Goal: Information Seeking & Learning: Learn about a topic

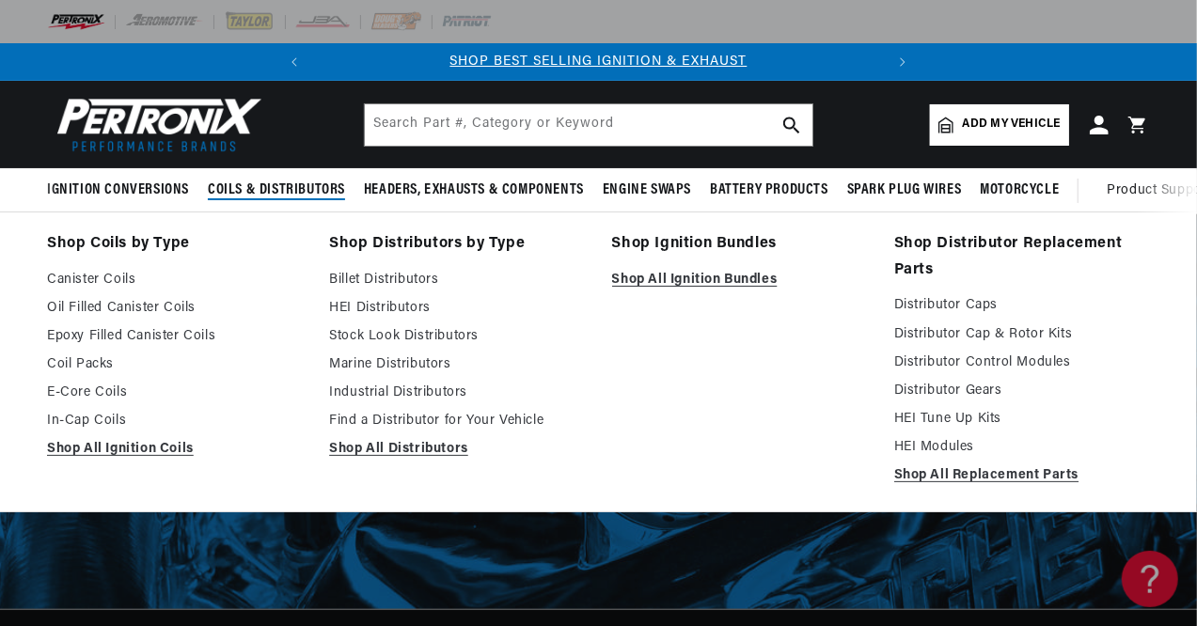
click at [278, 189] on span "Coils & Distributors" at bounding box center [276, 191] width 137 height 20
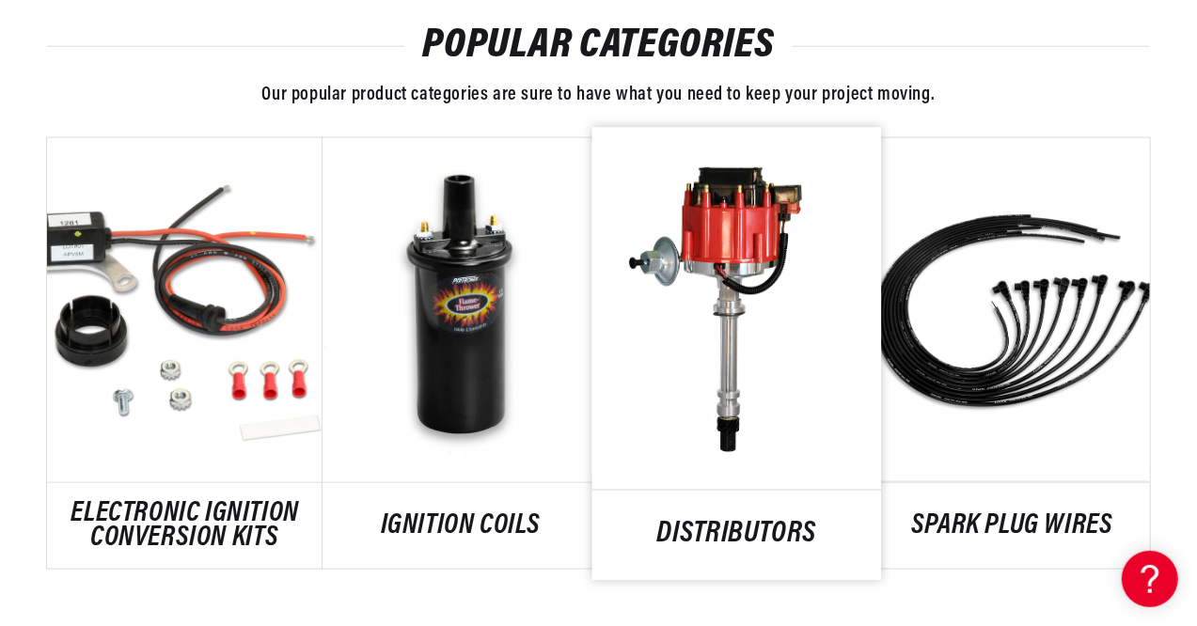
click at [760, 522] on link "DISTRIBUTORS" at bounding box center [737, 534] width 290 height 25
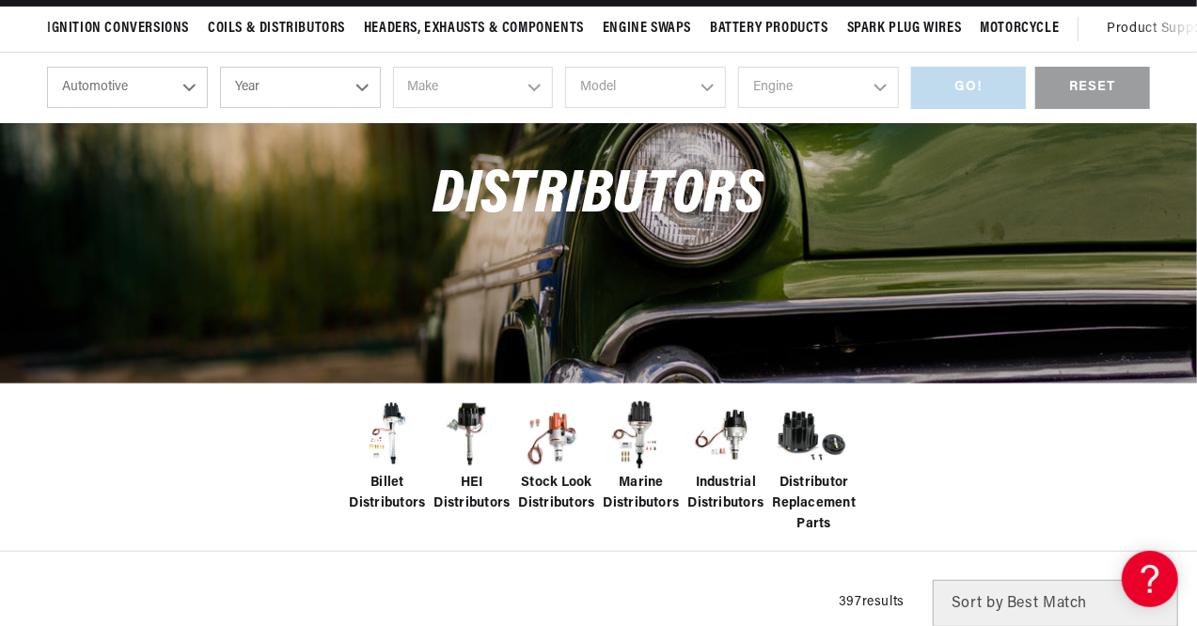
scroll to position [203, 0]
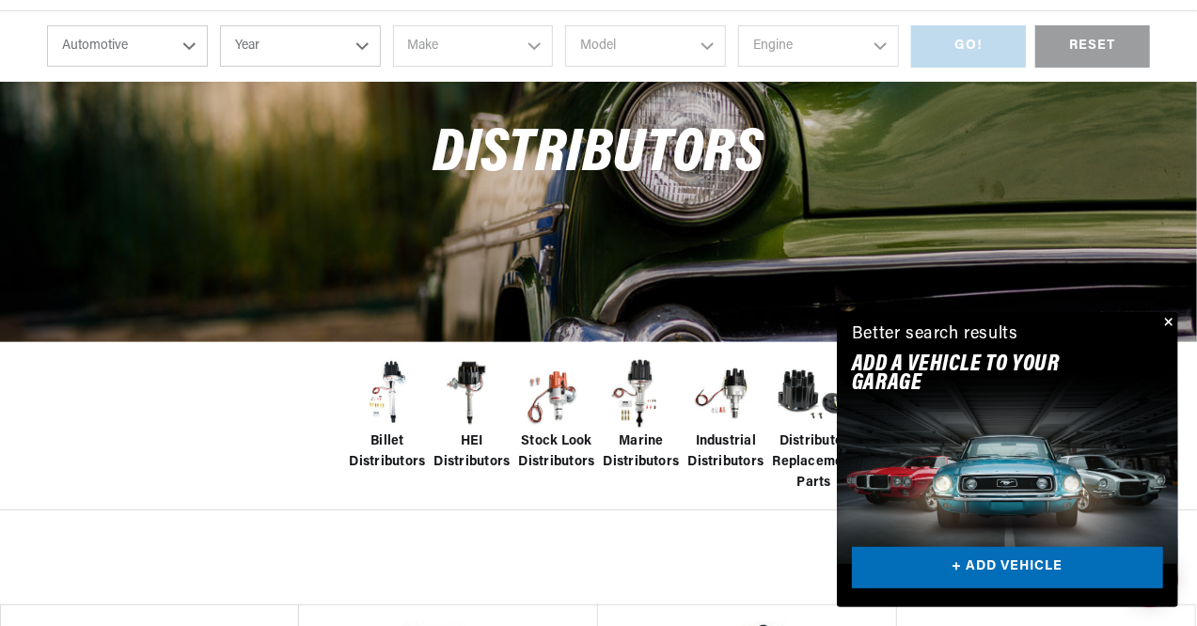
click at [1168, 317] on button "Close" at bounding box center [1167, 323] width 23 height 23
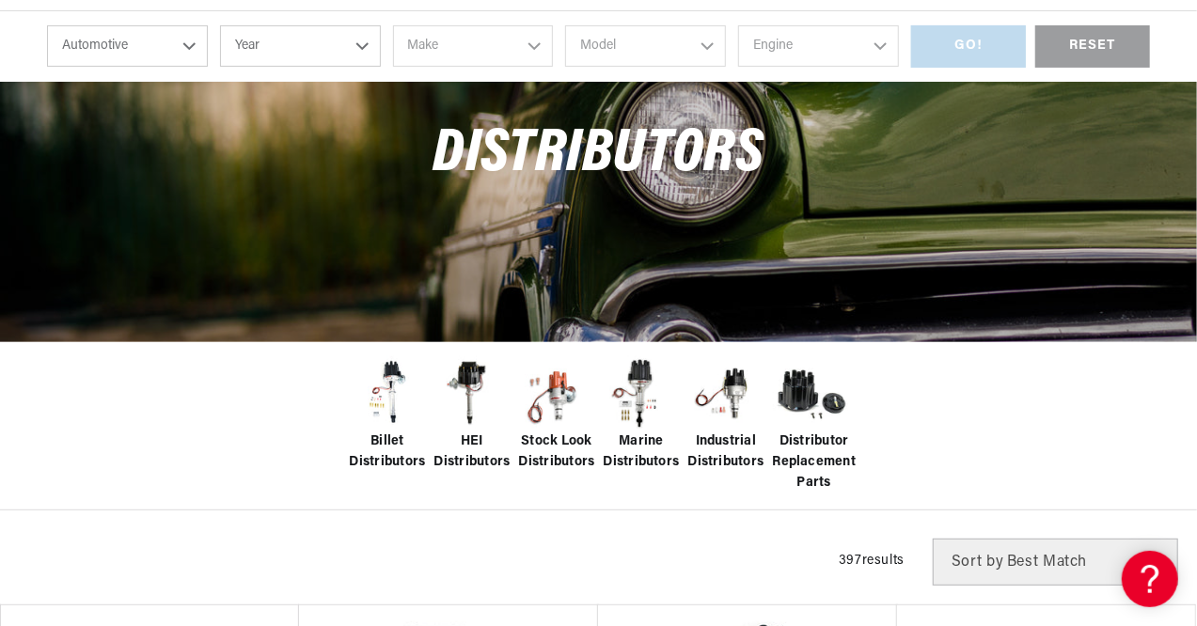
scroll to position [0, 570]
click at [396, 405] on img at bounding box center [387, 393] width 75 height 75
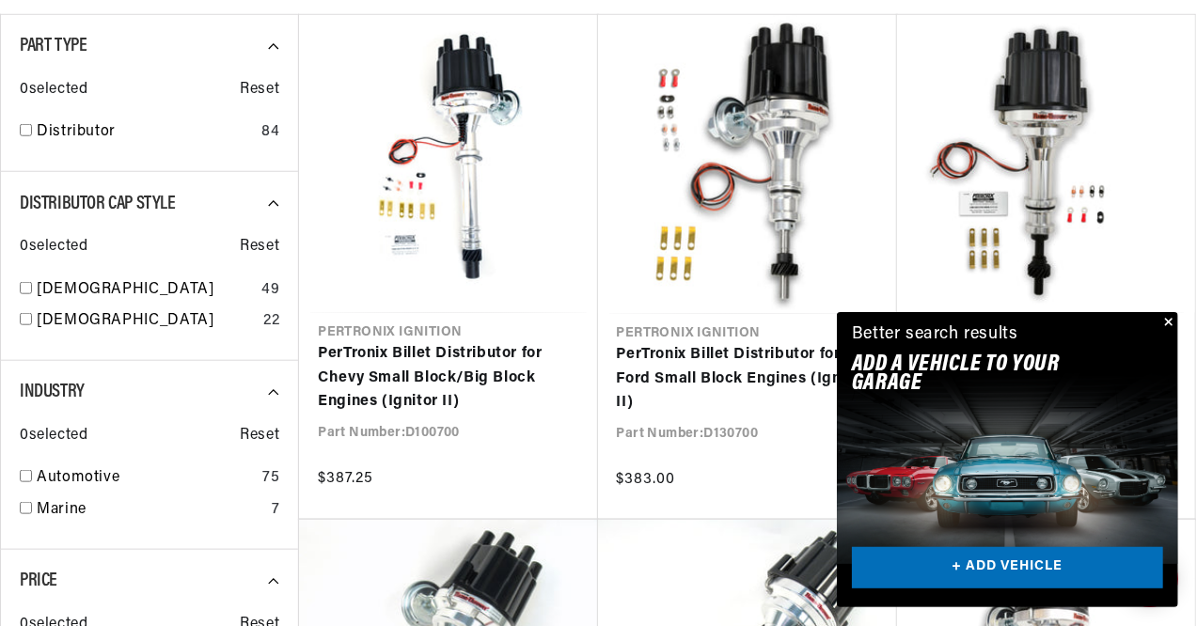
scroll to position [802, 0]
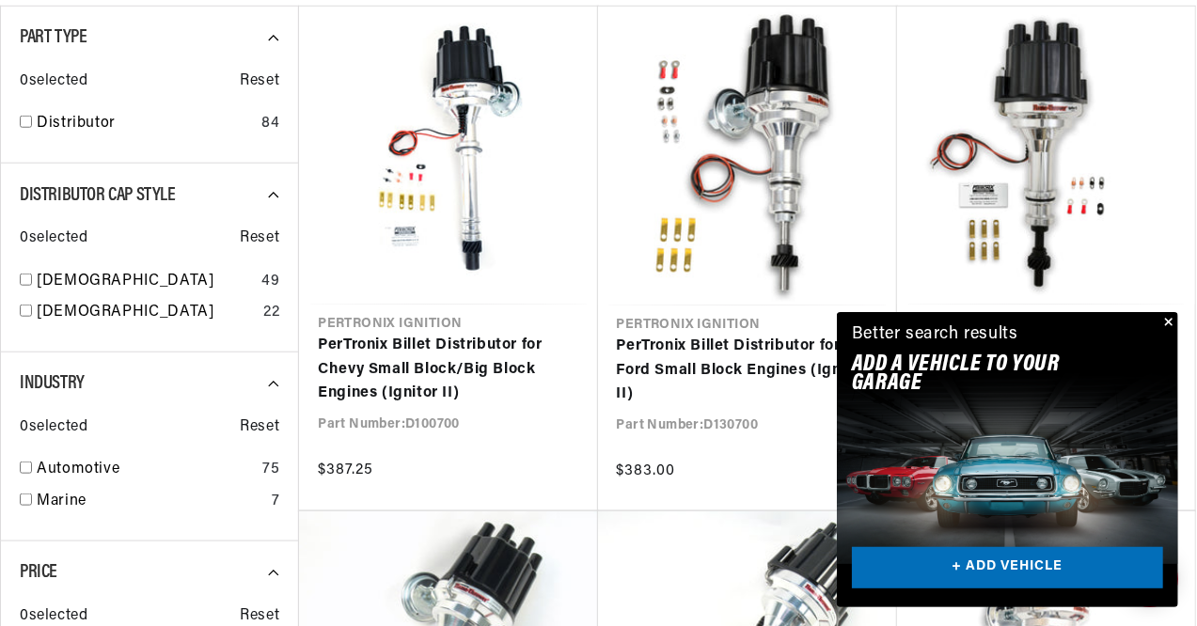
click at [1171, 321] on button "Close" at bounding box center [1167, 323] width 23 height 23
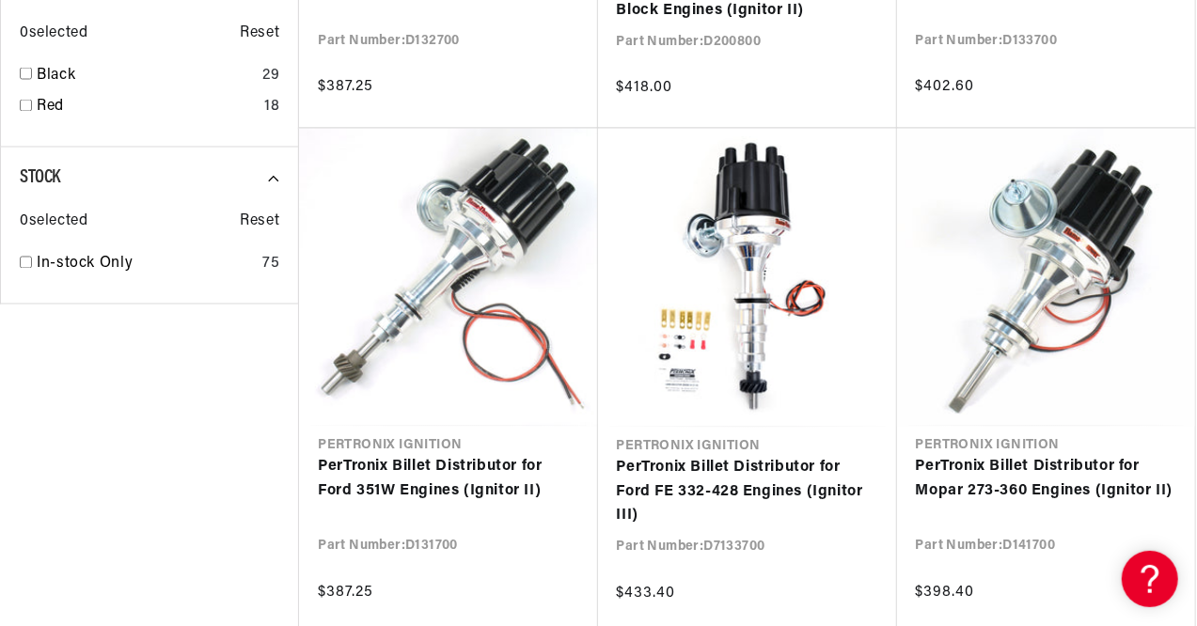
scroll to position [1692, 0]
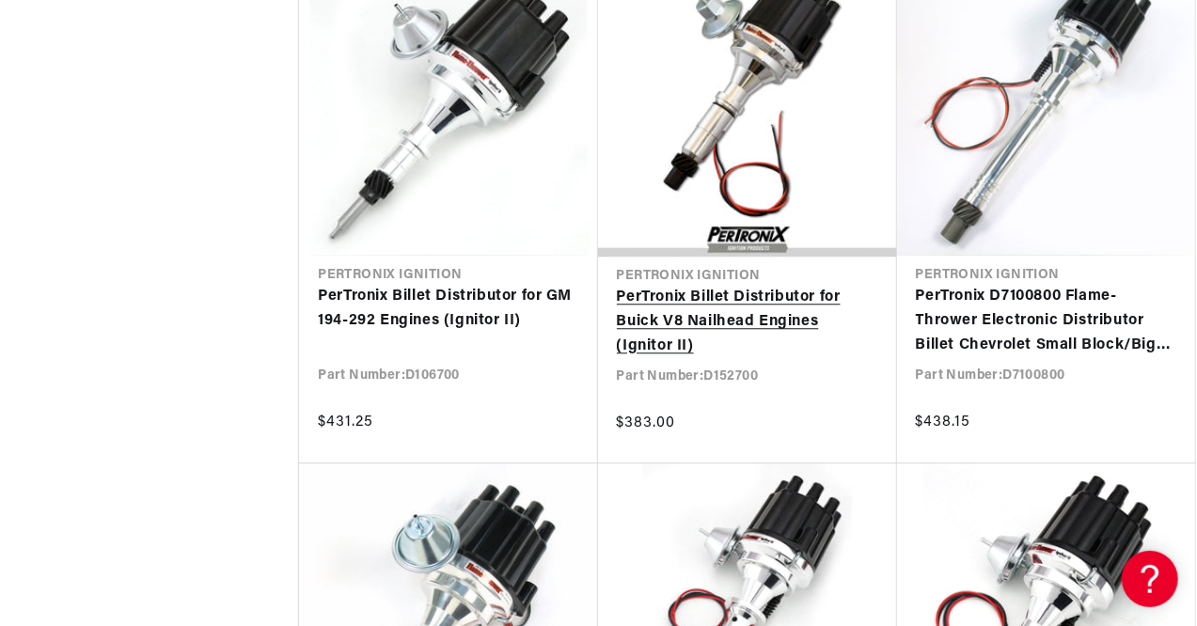
click at [724, 286] on link "PerTronix Billet Distributor for Buick V8 Nailhead Engines (Ignitor II)" at bounding box center [747, 322] width 261 height 72
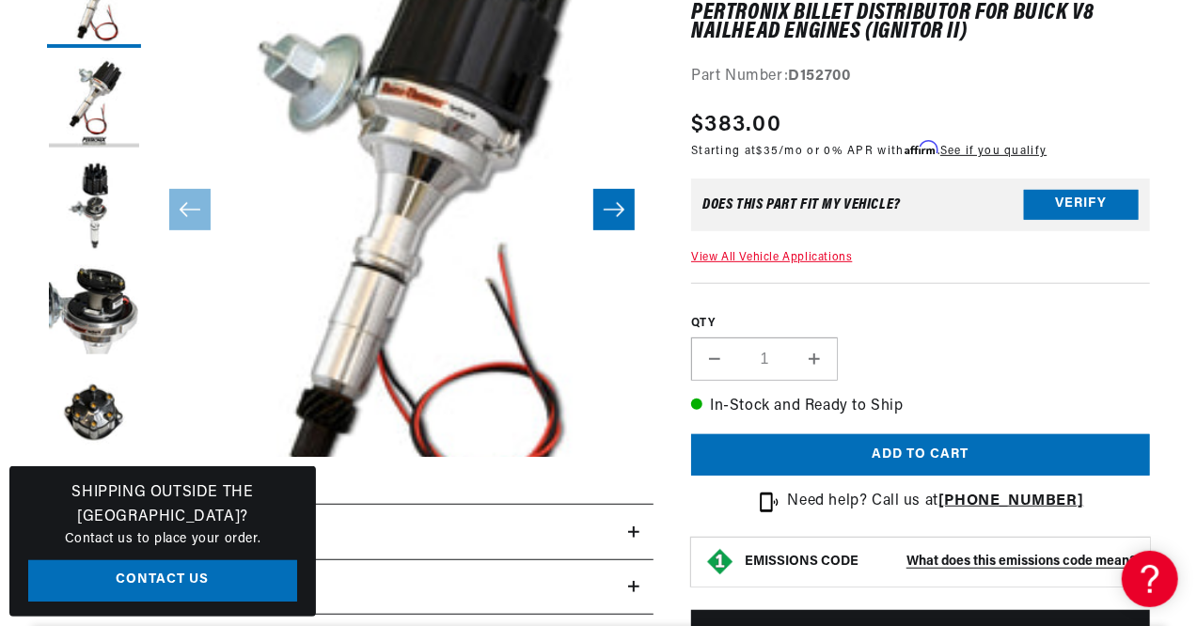
click at [100, 507] on button "Open media 1 in modal" at bounding box center [100, 507] width 0 height 0
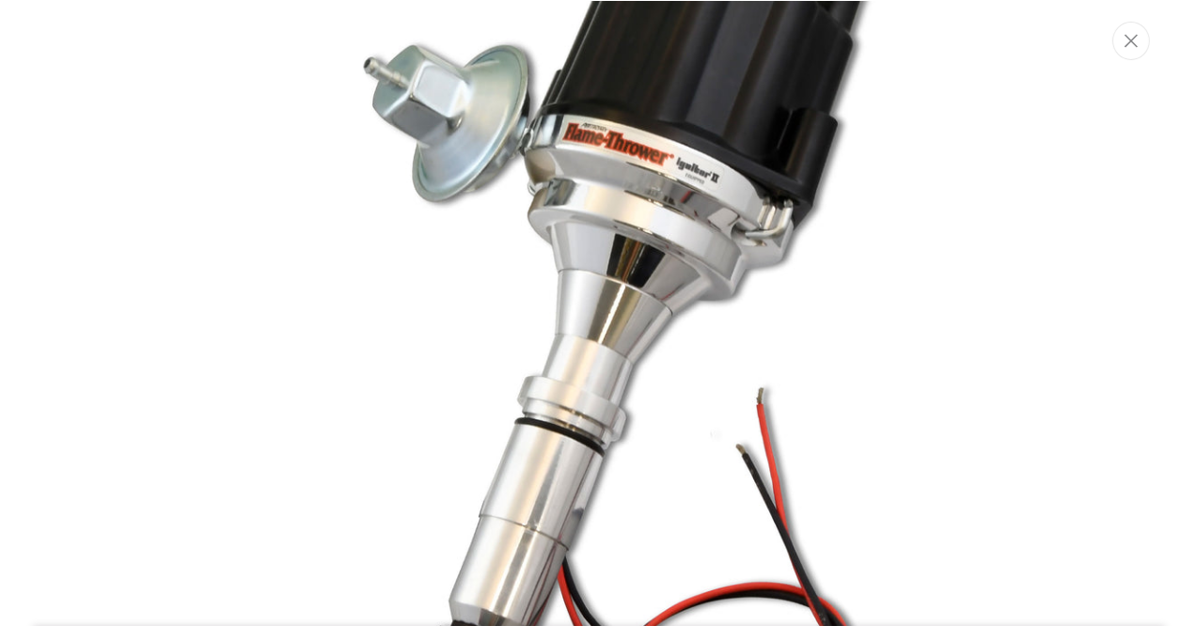
scroll to position [200, 0]
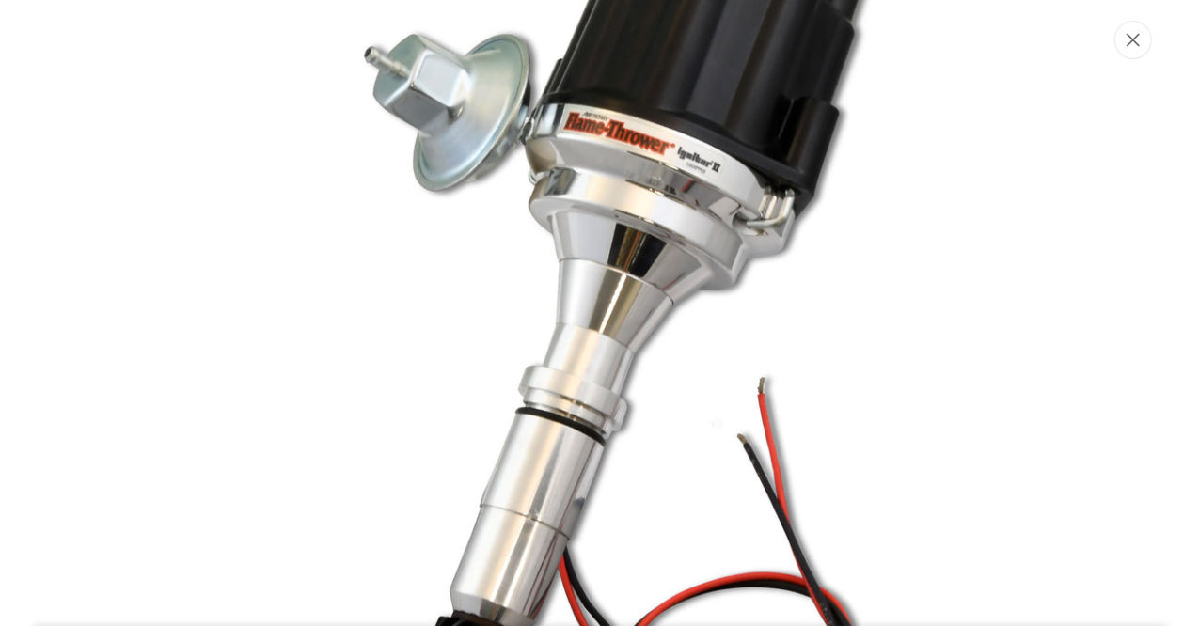
click at [1129, 50] on button "Close" at bounding box center [1133, 40] width 38 height 39
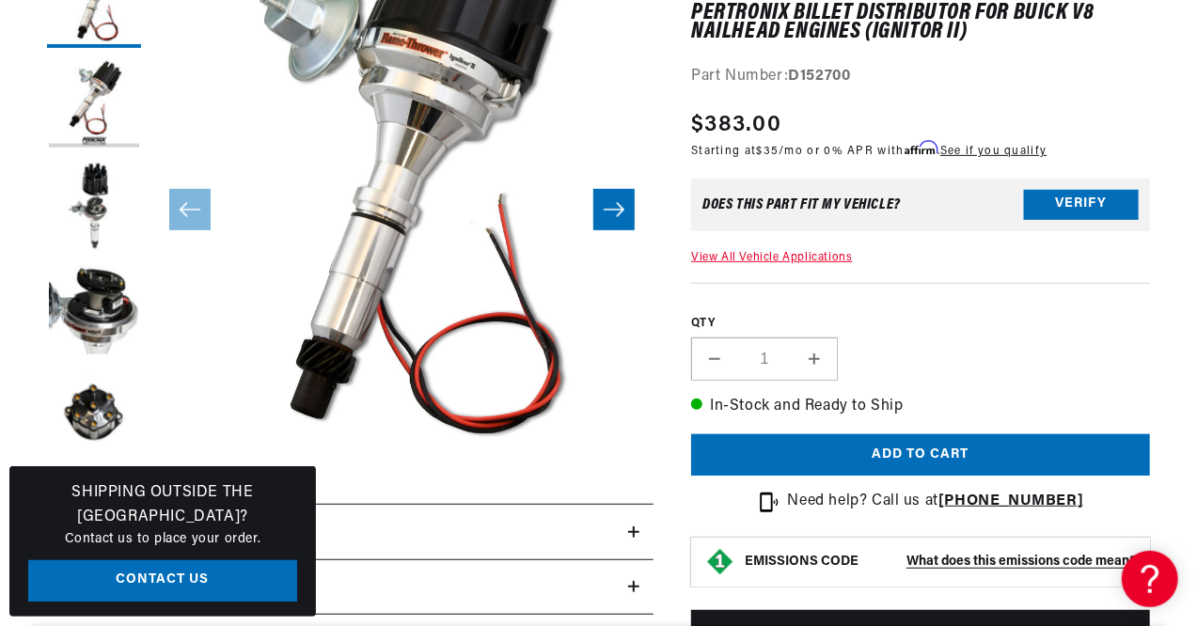
scroll to position [0, 570]
click at [626, 212] on button "Slide right" at bounding box center [613, 209] width 41 height 41
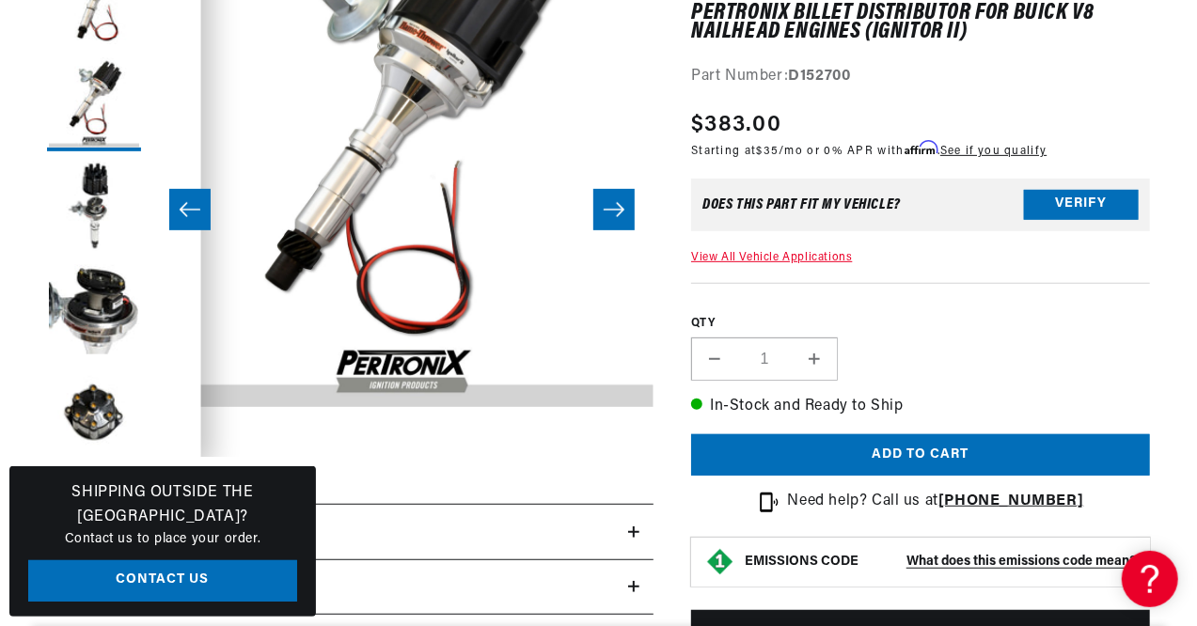
scroll to position [0, 0]
drag, startPoint x: 53, startPoint y: 510, endPoint x: 32, endPoint y: 511, distance: 20.7
click at [32, 511] on h3 "Shipping Outside the US?" at bounding box center [162, 505] width 269 height 48
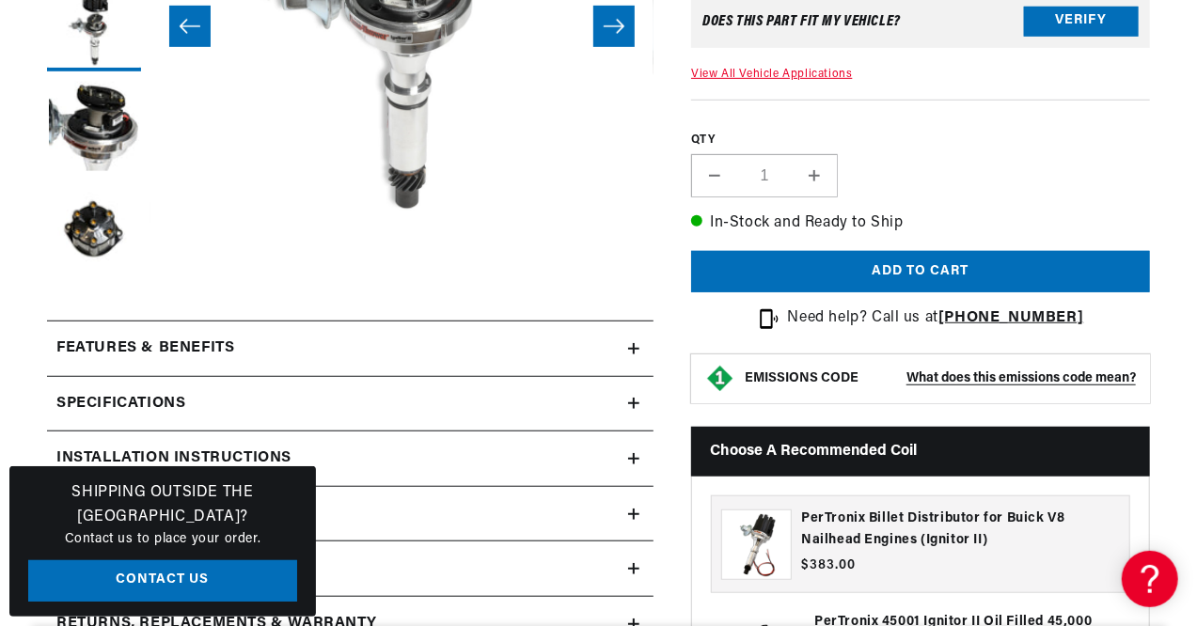
scroll to position [534, 0]
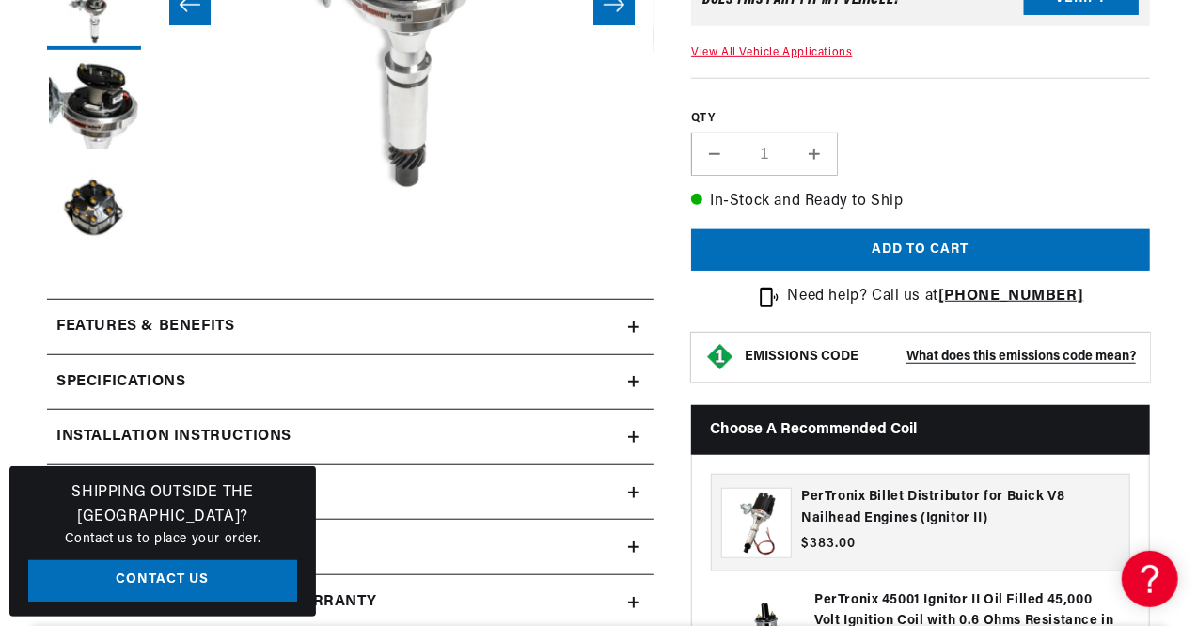
click at [634, 324] on icon at bounding box center [634, 327] width 0 height 11
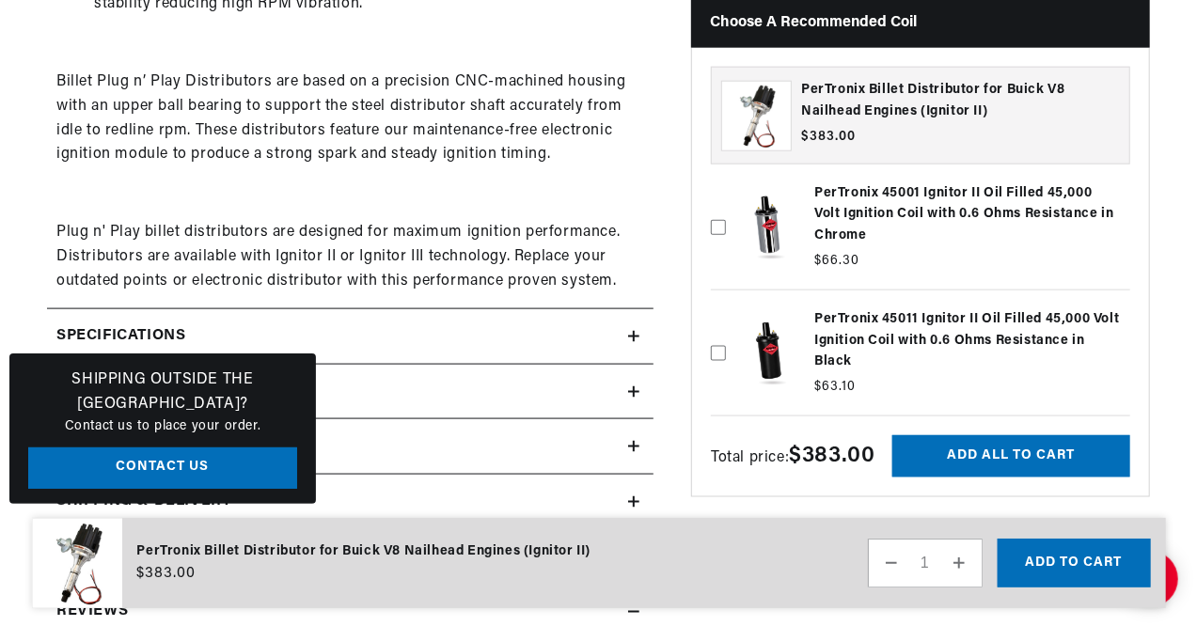
scroll to position [0, 0]
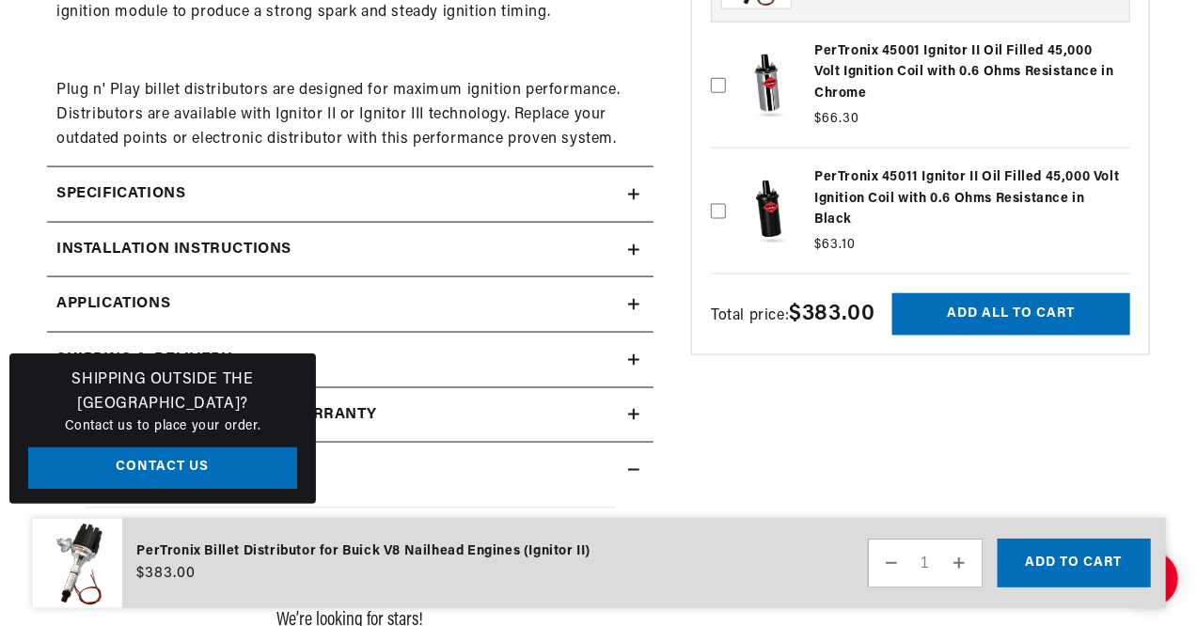
click at [628, 191] on icon at bounding box center [633, 194] width 11 height 11
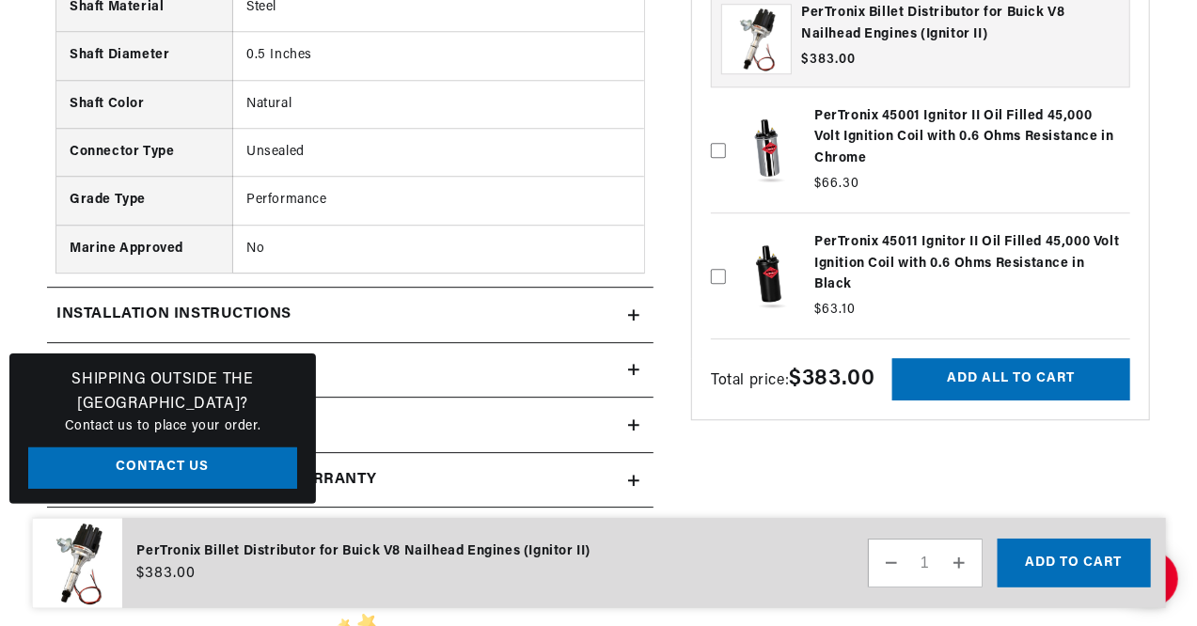
click at [634, 309] on icon at bounding box center [633, 314] width 11 height 11
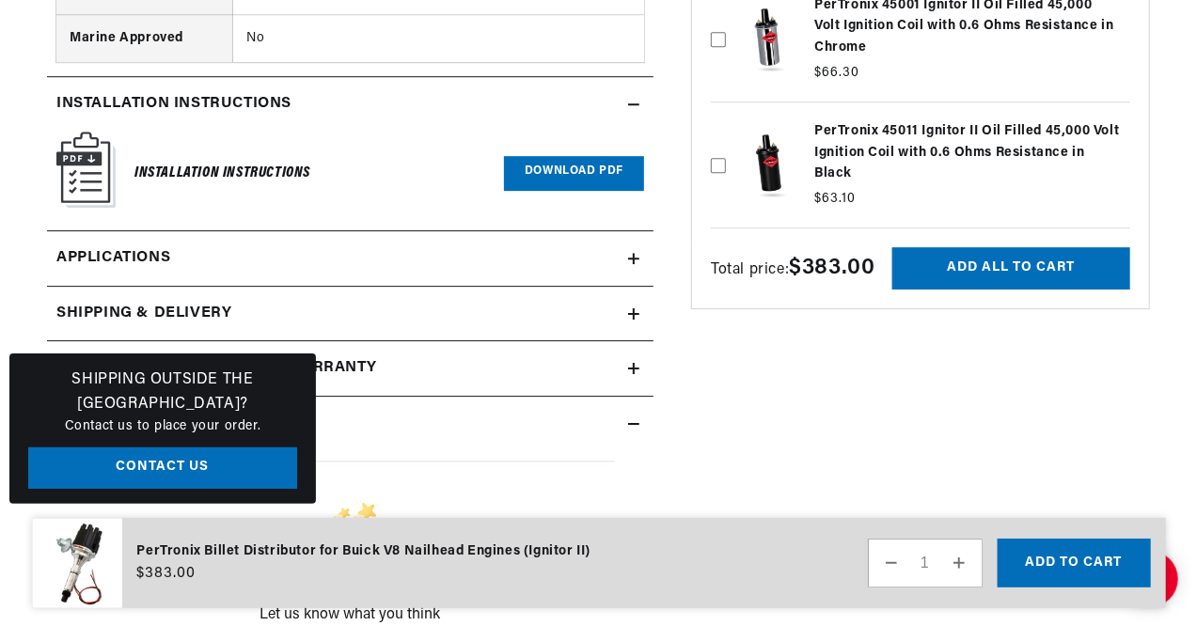
click at [632, 259] on icon at bounding box center [633, 259] width 11 height 0
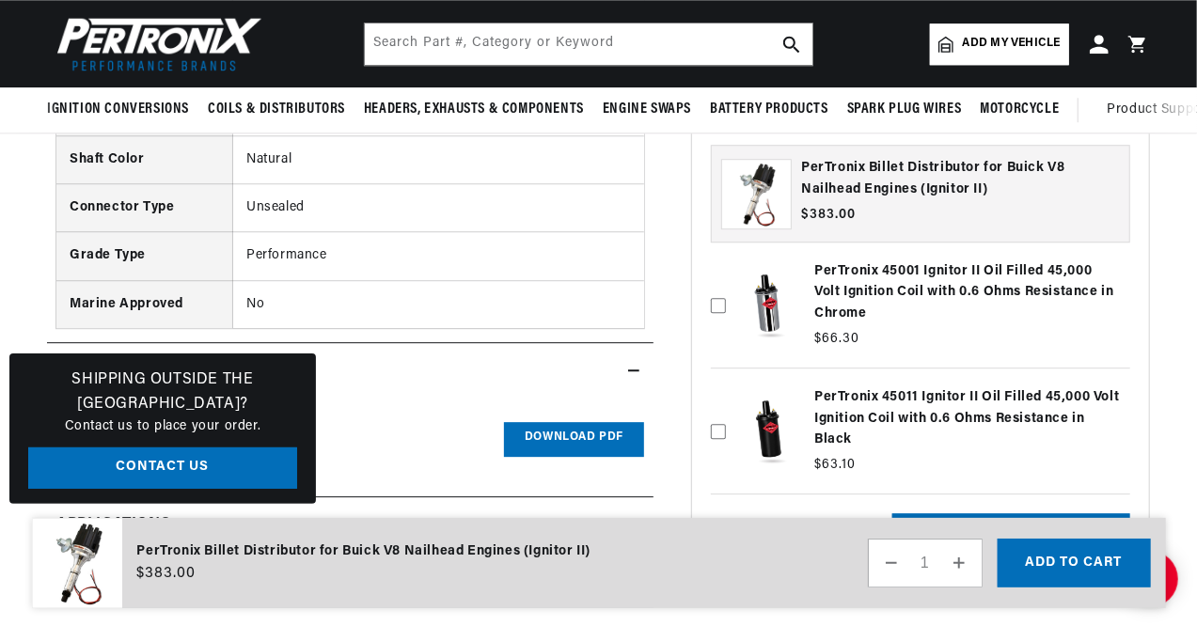
click at [563, 401] on div "Installation Instructions Download PDF" at bounding box center [350, 441] width 588 height 86
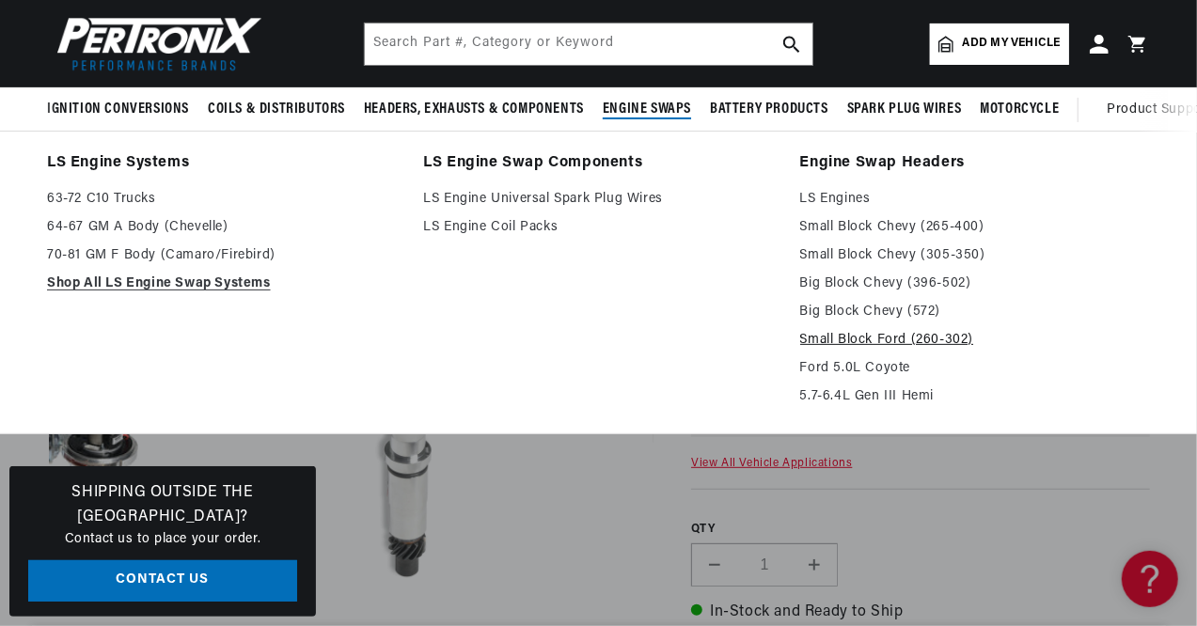
click at [848, 341] on link "Small Block Ford (260-302)" at bounding box center [975, 340] width 350 height 23
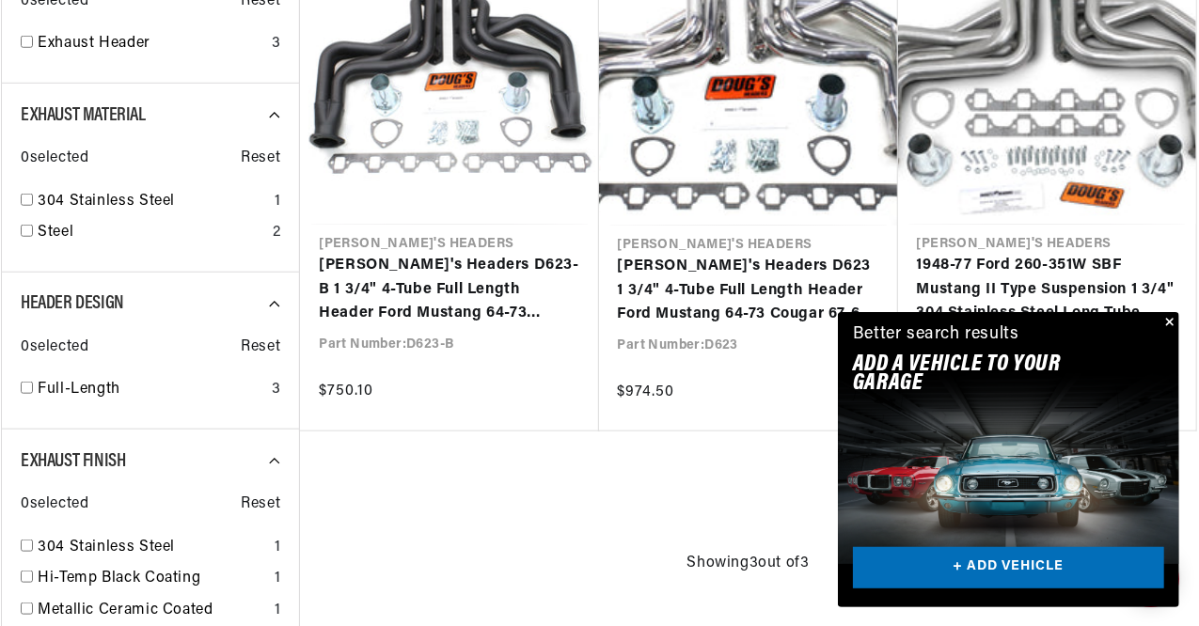
scroll to position [766, 0]
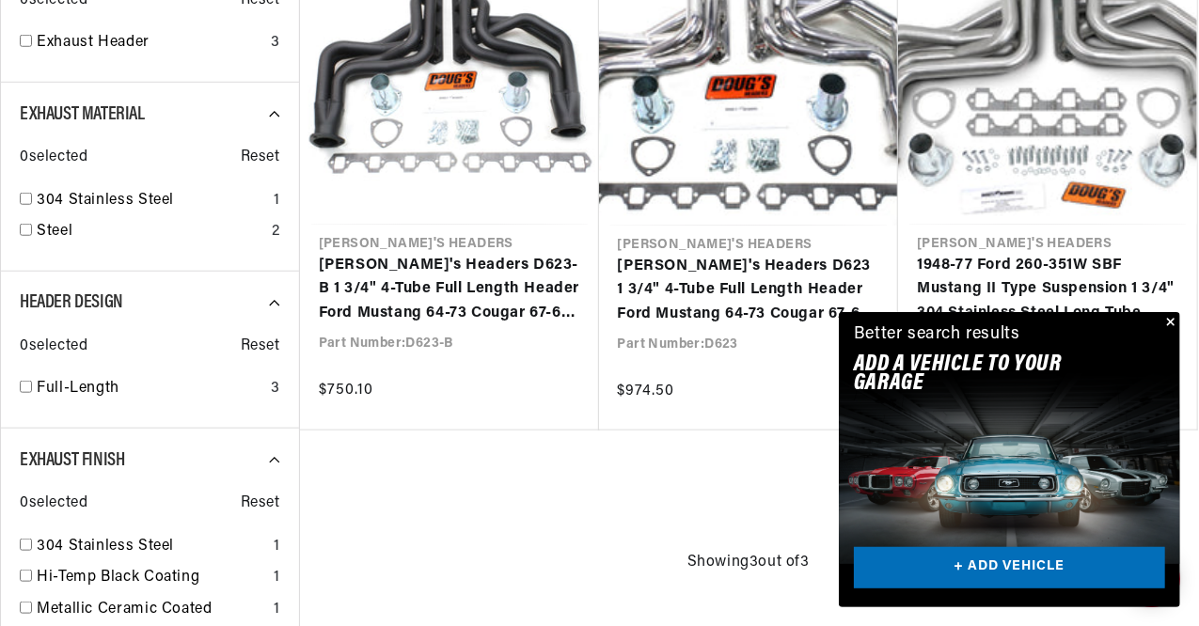
click at [1168, 320] on div "Close dialog FIND THE RIGHT PARTS Take our quick quiz using the button below, a…" at bounding box center [599, 313] width 1199 height 626
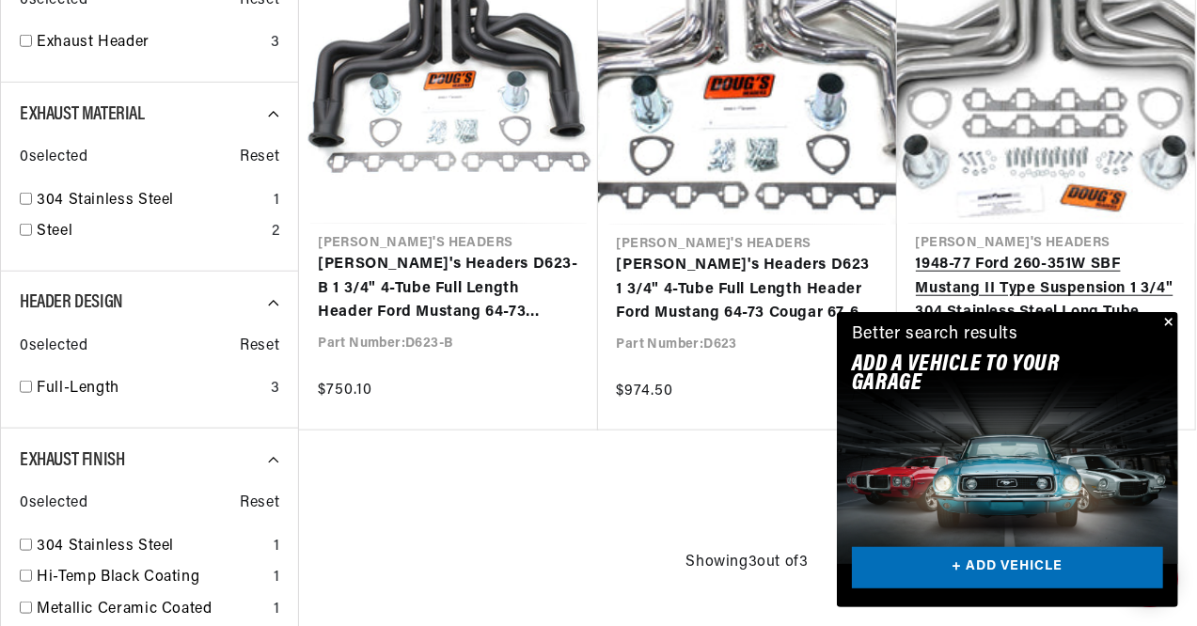
scroll to position [0, 570]
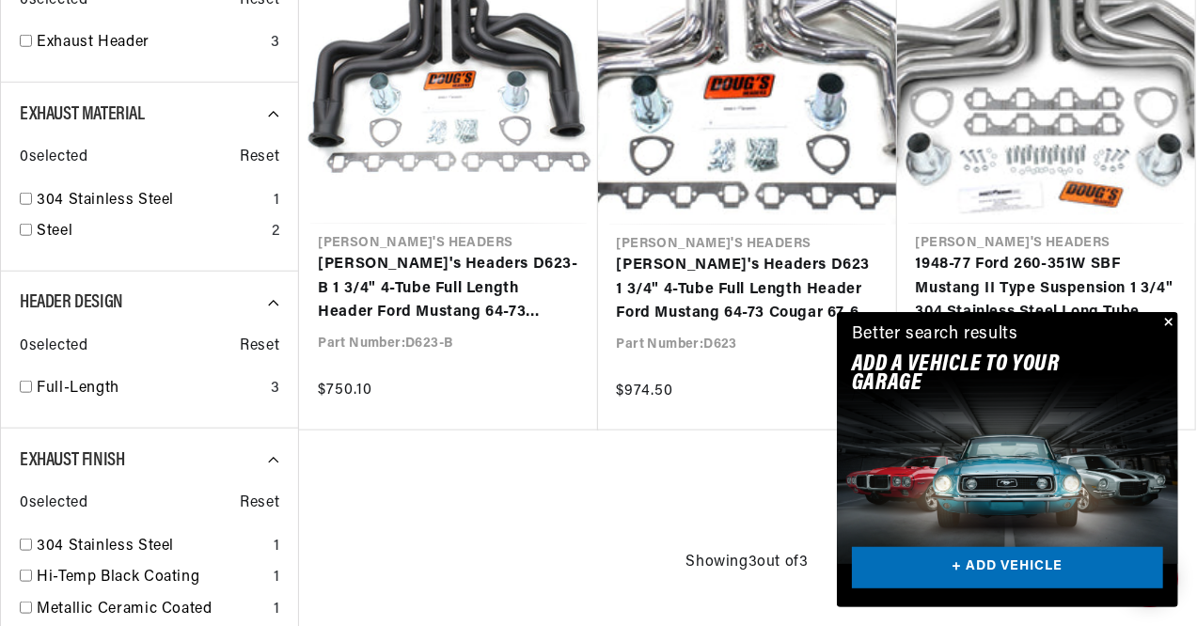
click at [1168, 317] on button "Close" at bounding box center [1167, 323] width 23 height 23
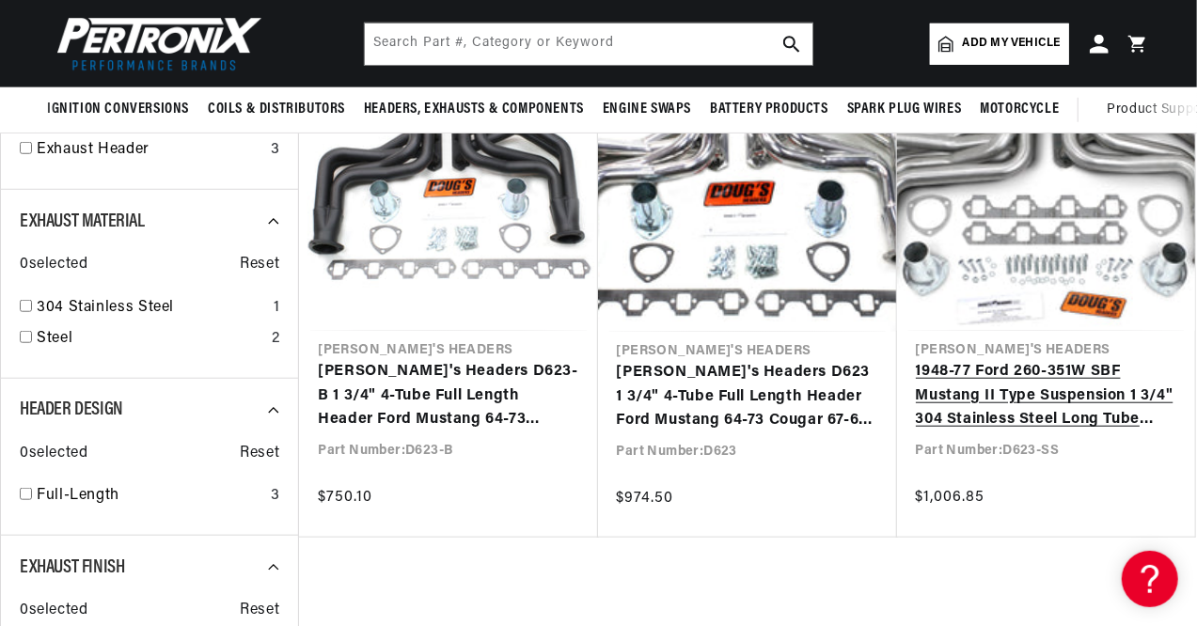
scroll to position [0, 0]
click at [1049, 379] on link "1948-77 Ford 260-351W SBF Mustang II Type Suspension 1 3/4" 304 Stainless Steel…" at bounding box center [1046, 396] width 260 height 72
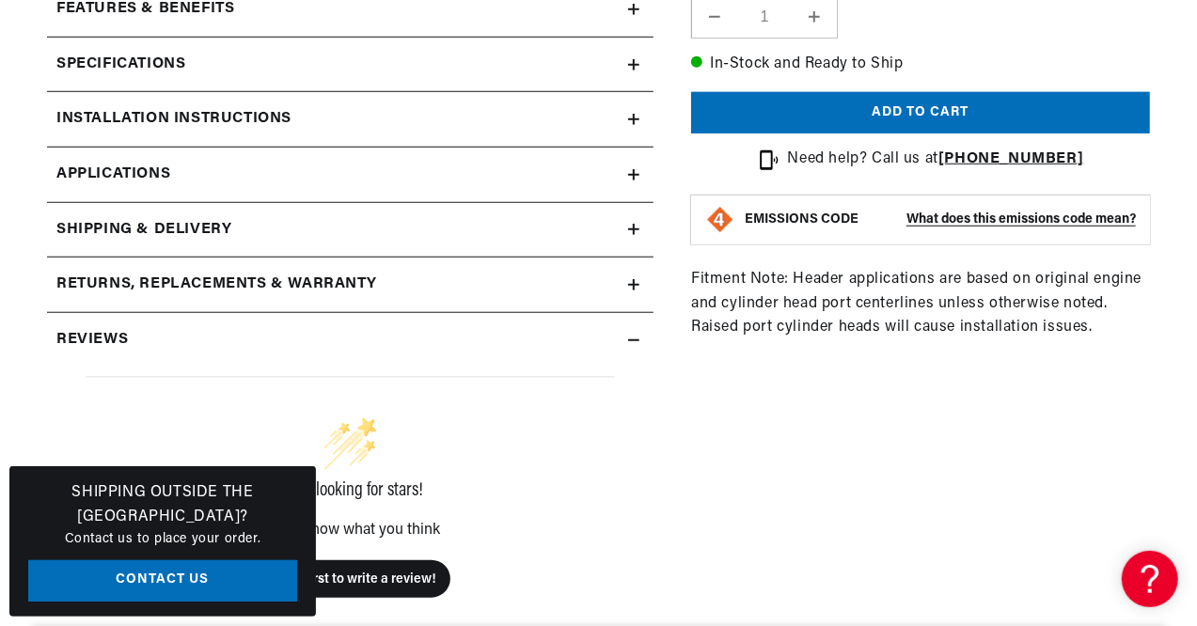
scroll to position [695, 0]
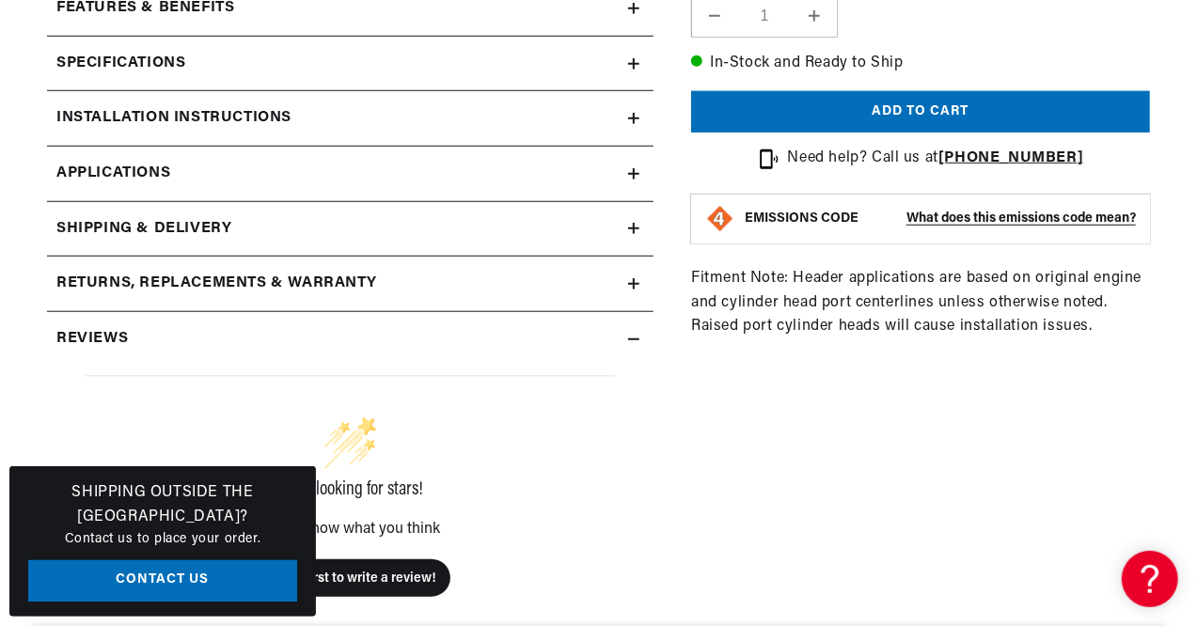
click at [634, 172] on icon at bounding box center [634, 173] width 0 height 11
